Goal: Task Accomplishment & Management: Use online tool/utility

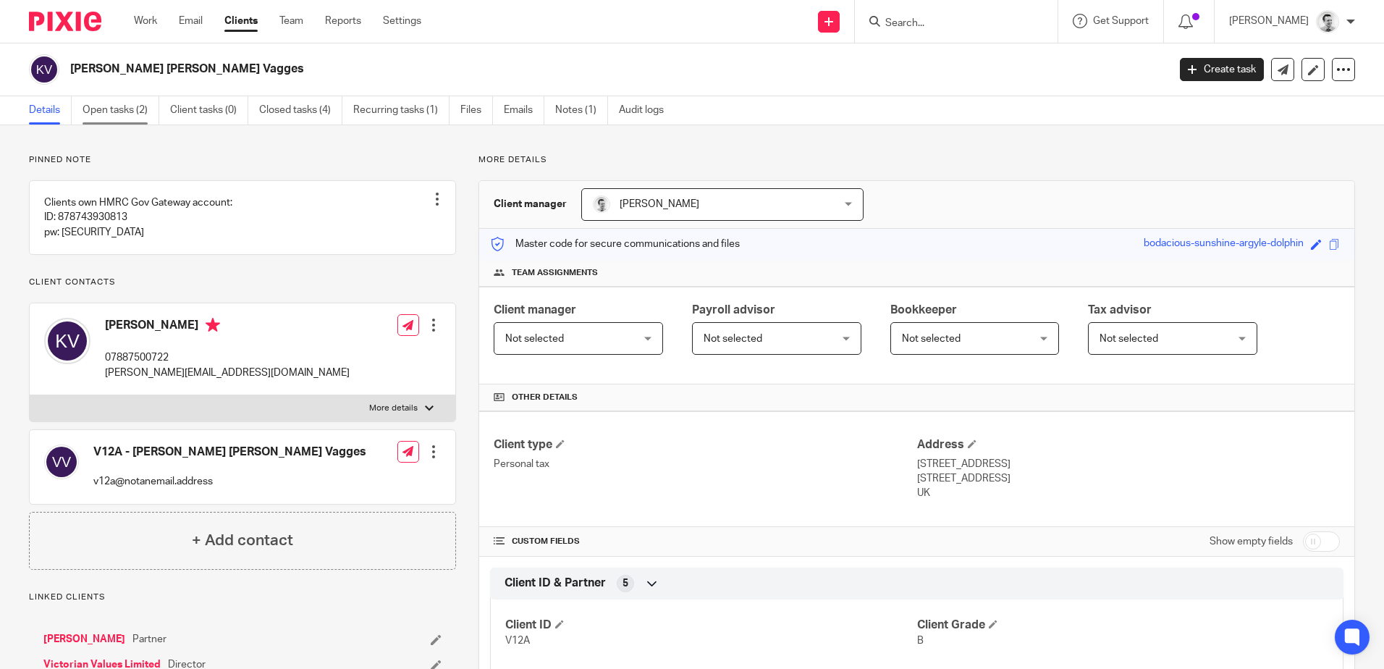
click at [113, 100] on link "Open tasks (2)" at bounding box center [121, 110] width 77 height 28
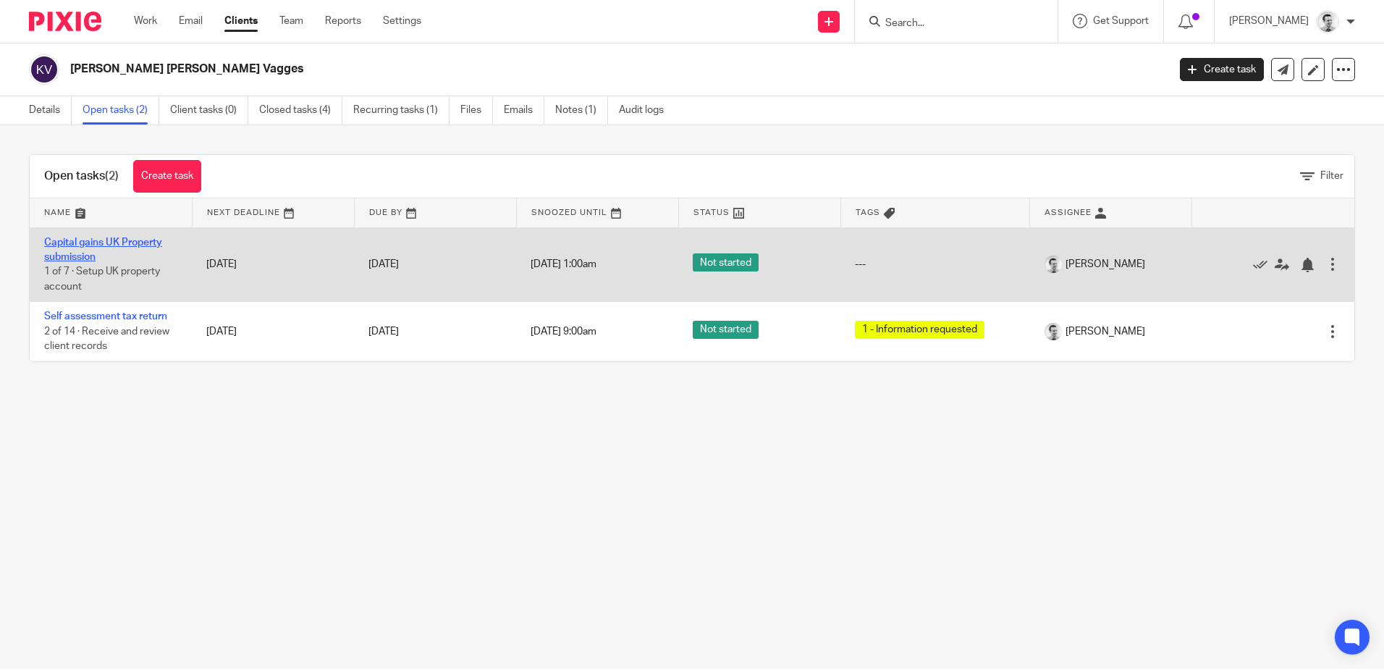
click at [78, 245] on link "Capital gains UK Property submission" at bounding box center [103, 249] width 118 height 25
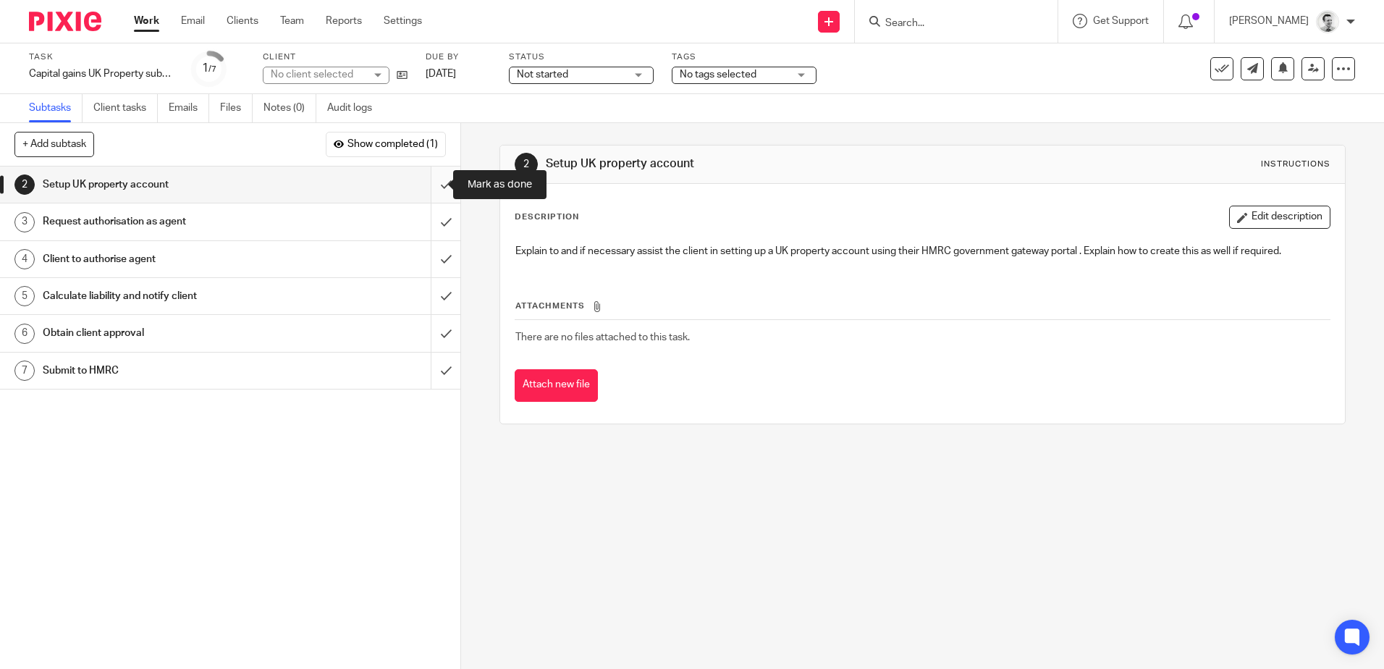
click at [431, 181] on input "submit" at bounding box center [230, 184] width 460 height 36
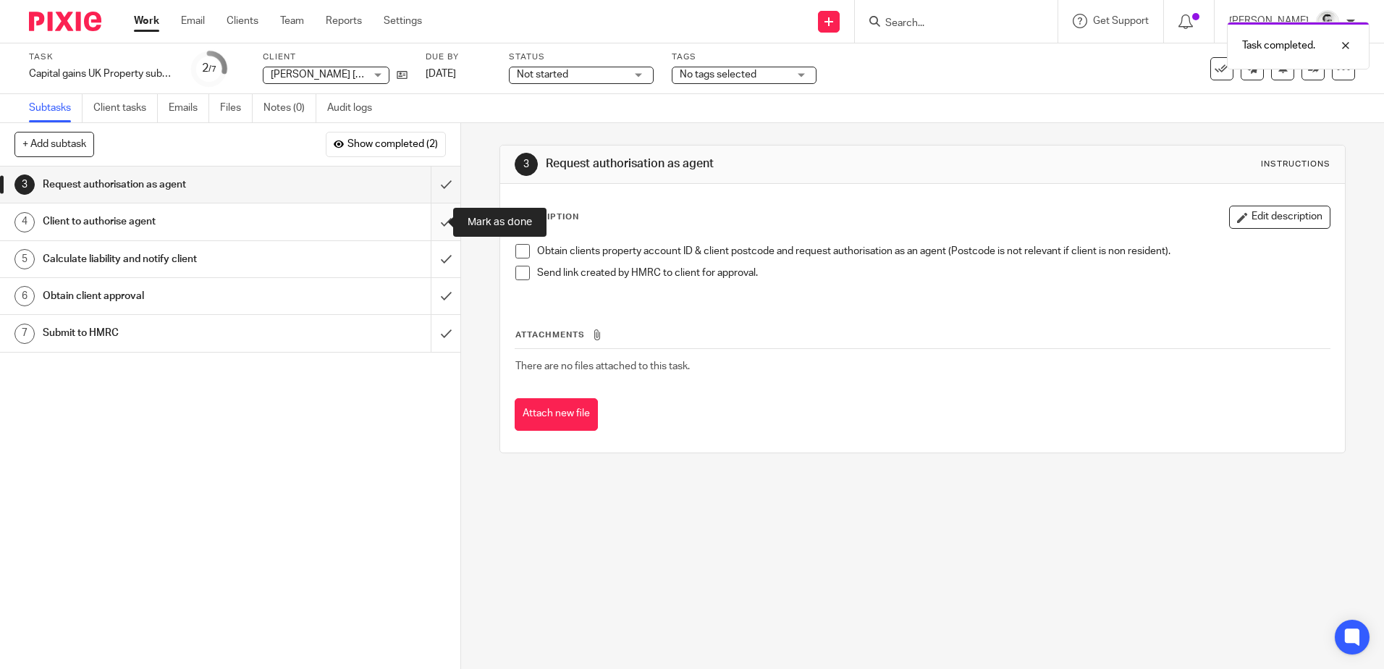
click at [427, 224] on input "submit" at bounding box center [230, 221] width 460 height 36
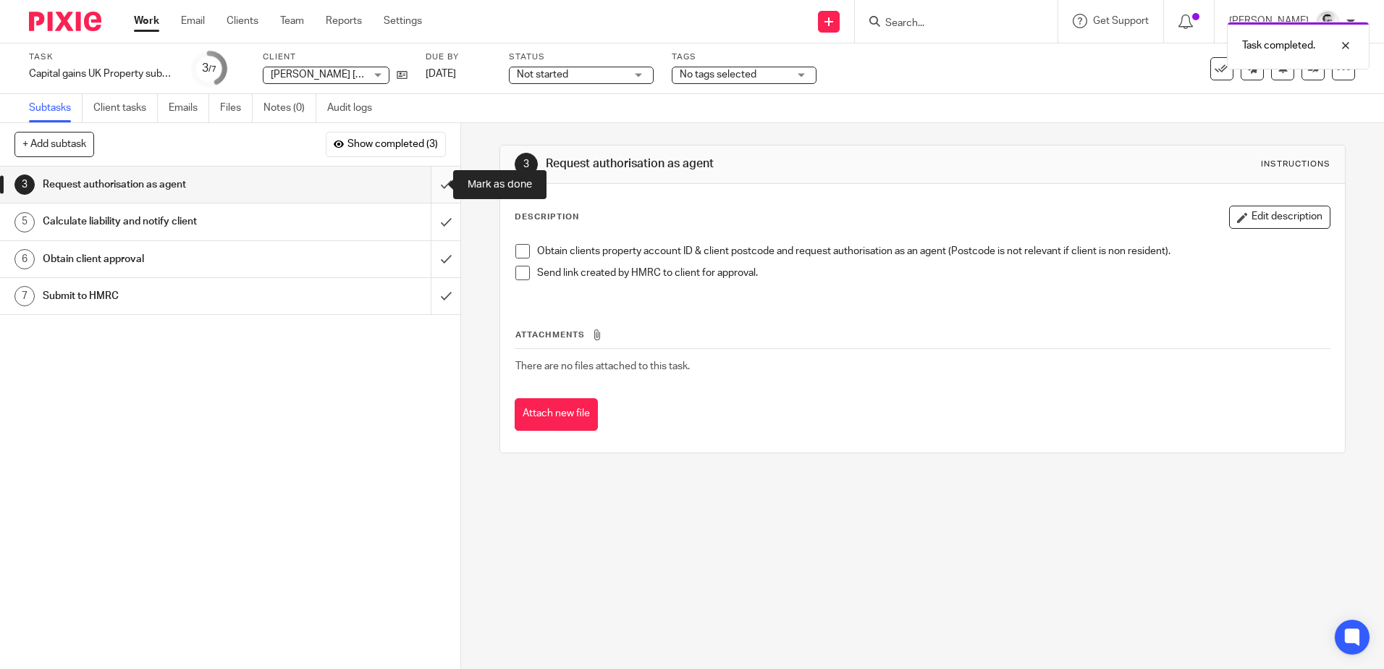
click at [431, 183] on input "submit" at bounding box center [230, 184] width 460 height 36
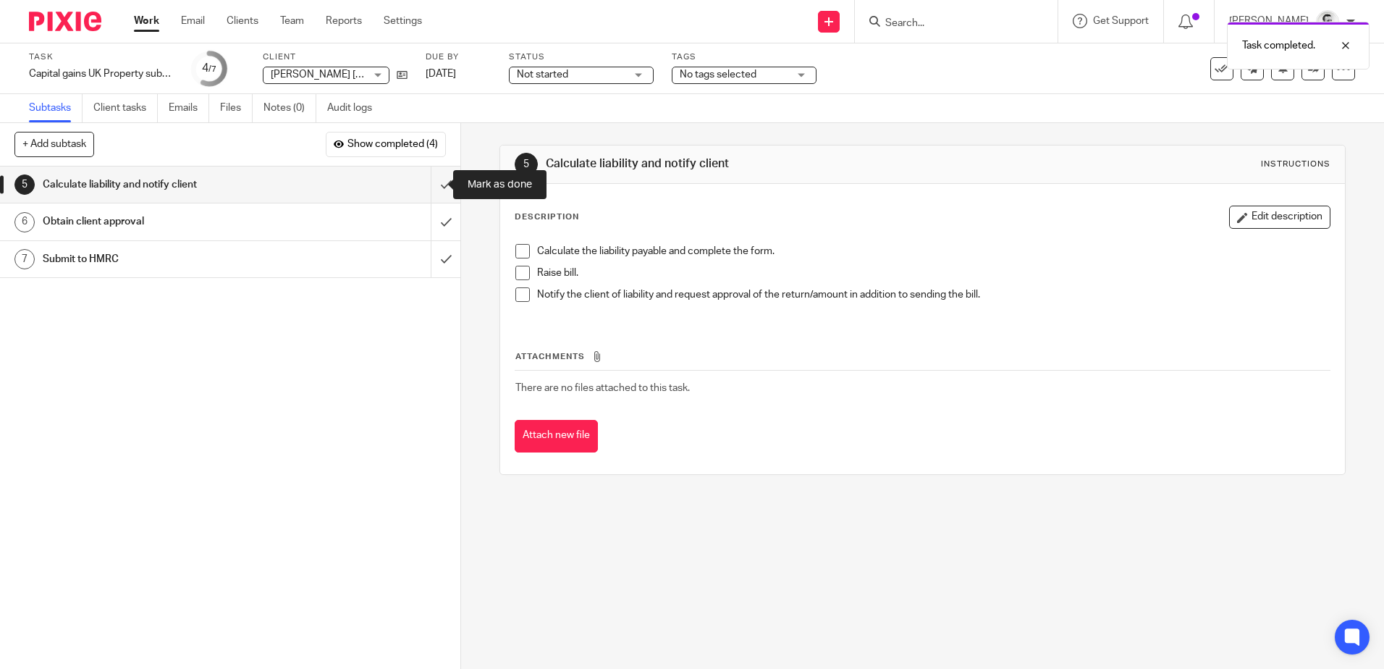
click at [431, 183] on input "submit" at bounding box center [230, 184] width 460 height 36
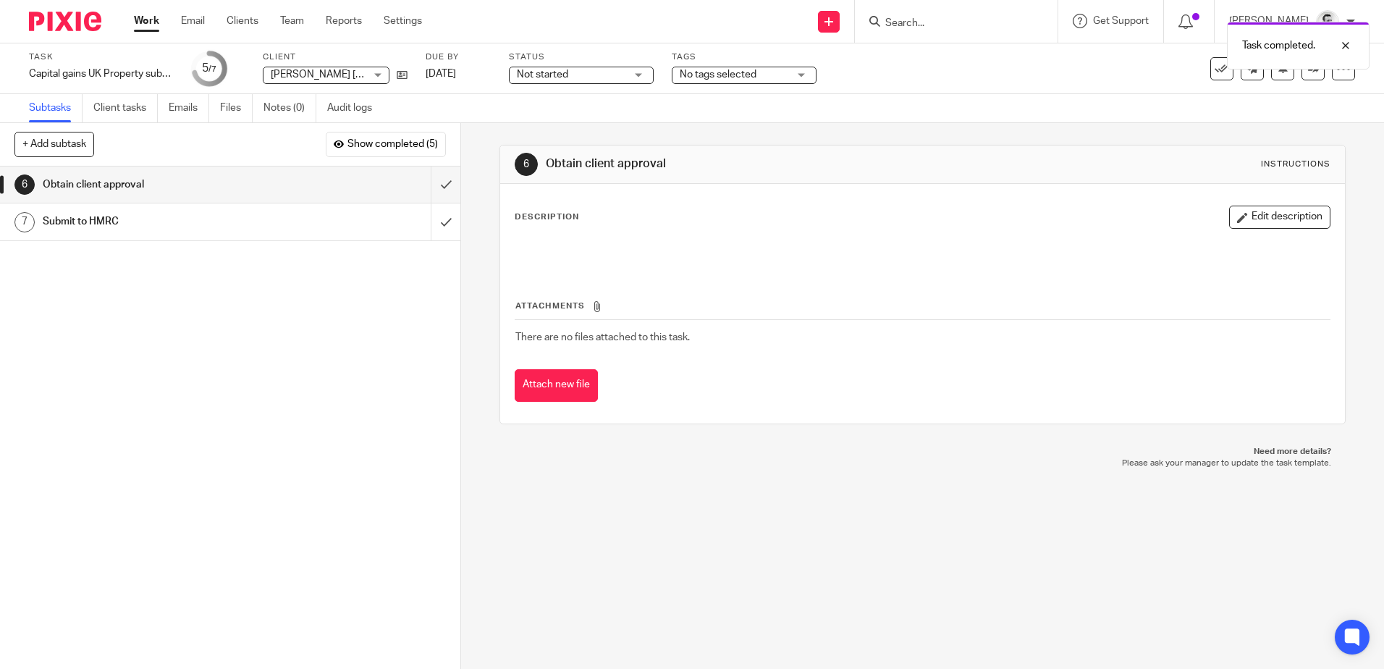
click at [143, 19] on link "Work" at bounding box center [146, 21] width 25 height 14
